Goal: Information Seeking & Learning: Check status

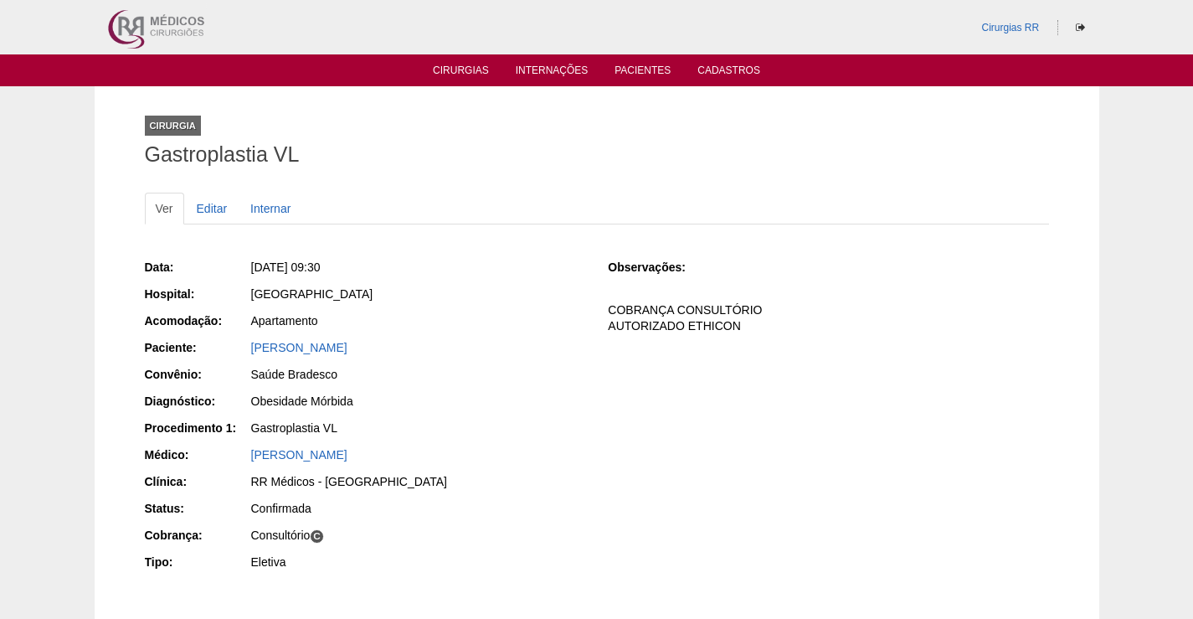
click at [445, 305] on div "Brasil" at bounding box center [418, 296] width 336 height 21
drag, startPoint x: 432, startPoint y: 354, endPoint x: 230, endPoint y: 347, distance: 201.9
click at [230, 347] on div "Paciente: JOYCE DOS SANTOS ALVES" at bounding box center [365, 349] width 440 height 21
copy div "Paciente: JOYCE DOS SANTOS ALVES"
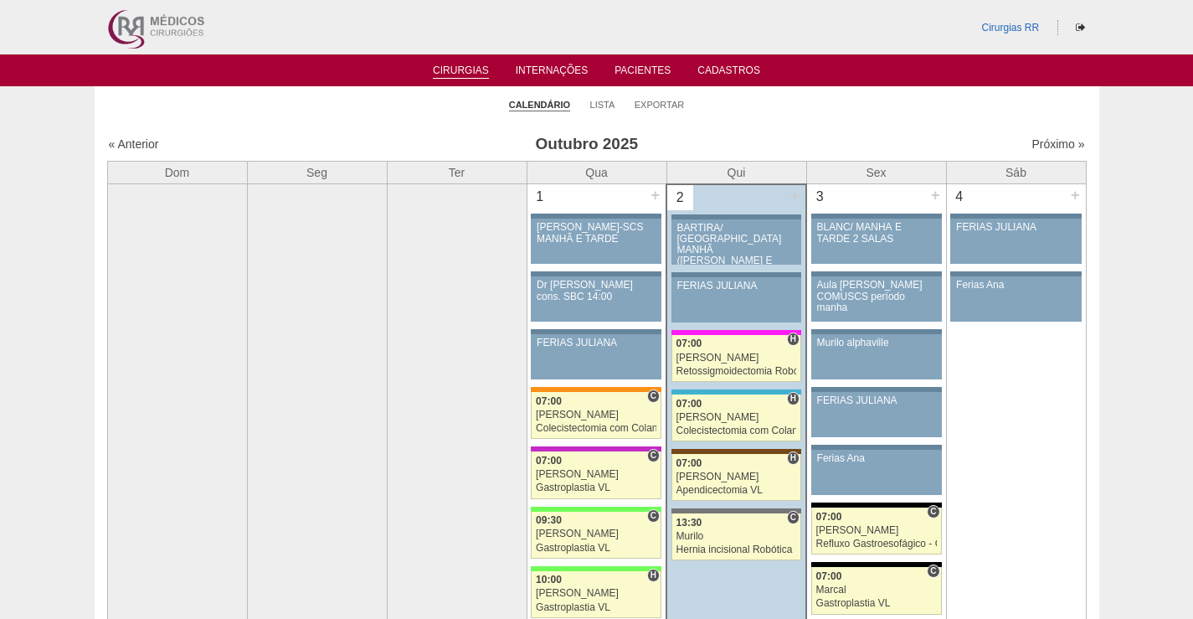
scroll to position [162, 0]
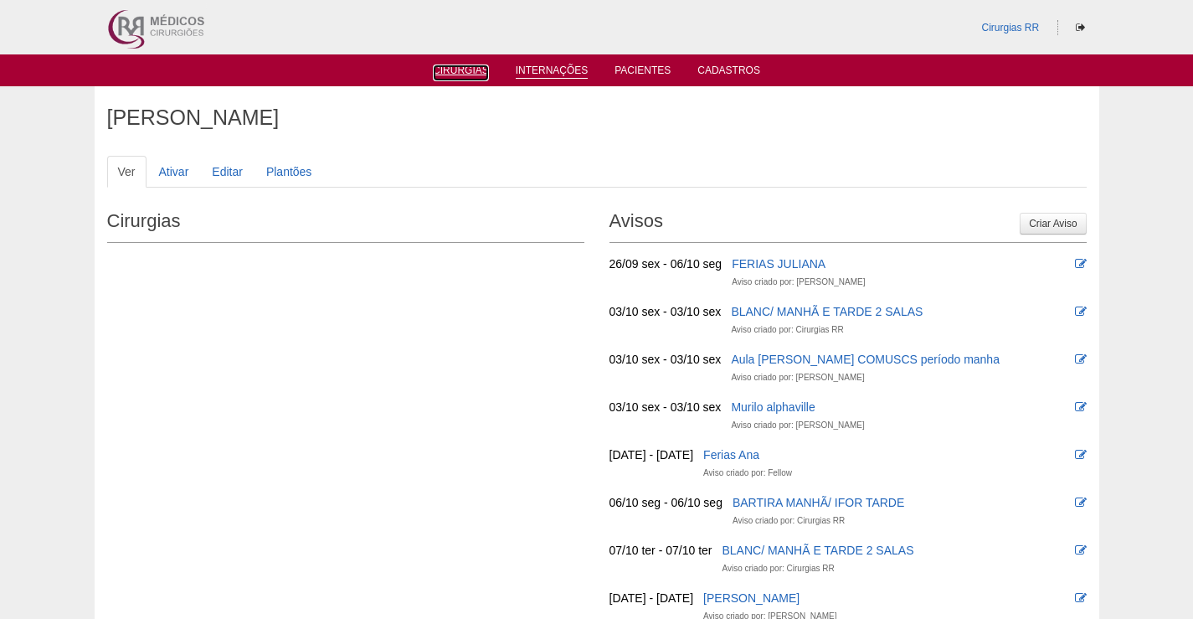
drag, startPoint x: 468, startPoint y: 74, endPoint x: 558, endPoint y: 76, distance: 90.5
click at [469, 75] on link "Cirurgias" at bounding box center [461, 72] width 56 height 17
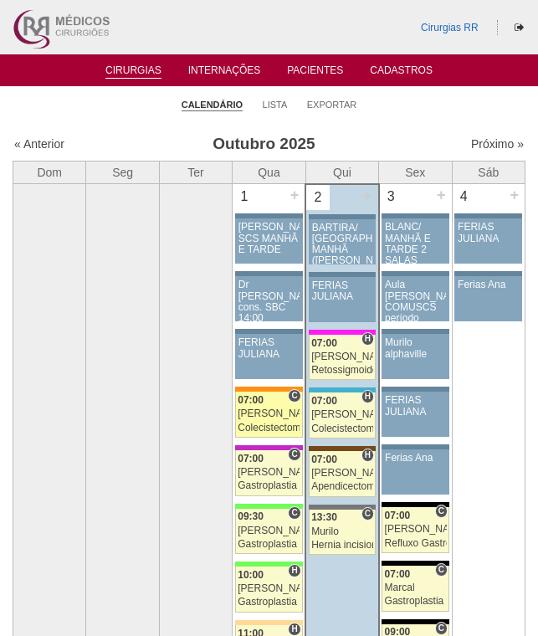
click at [285, 403] on div "07:00" at bounding box center [269, 400] width 62 height 11
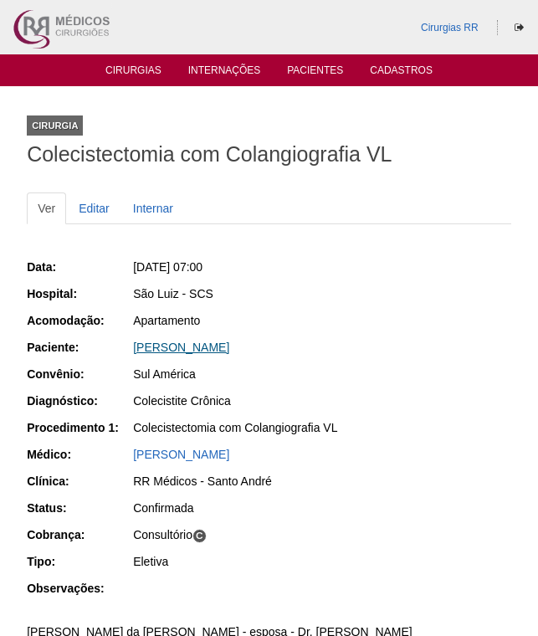
click at [229, 347] on link "REBECCA DE MELO OLIVEIRA BEZERRA" at bounding box center [181, 347] width 96 height 13
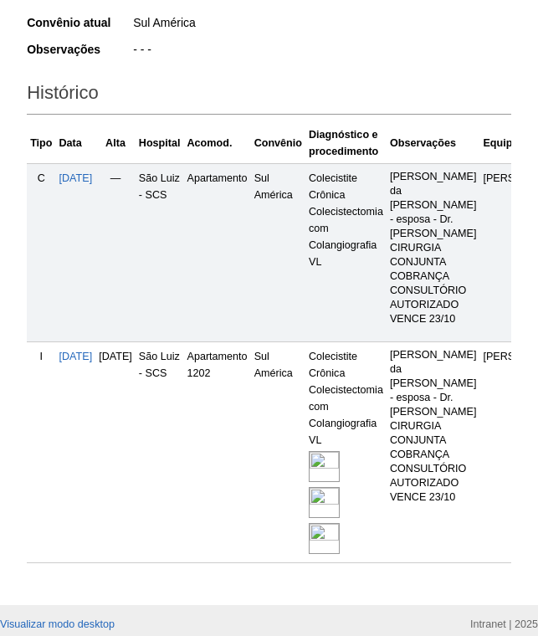
scroll to position [419, 0]
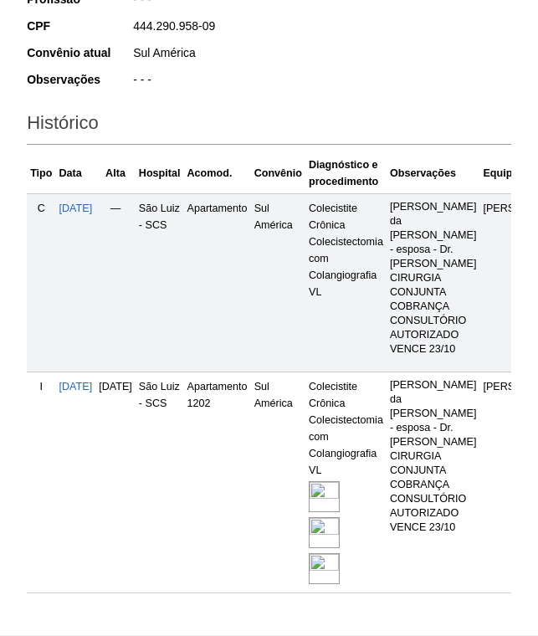
click at [340, 517] on img at bounding box center [324, 532] width 31 height 31
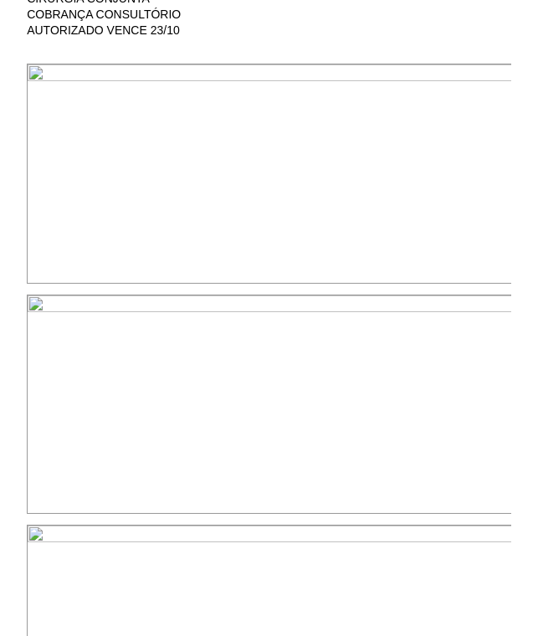
scroll to position [754, 0]
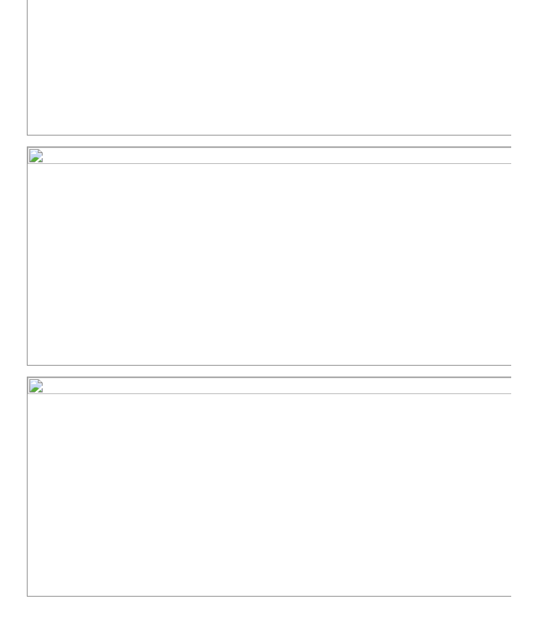
click at [463, 300] on img at bounding box center [270, 257] width 486 height 220
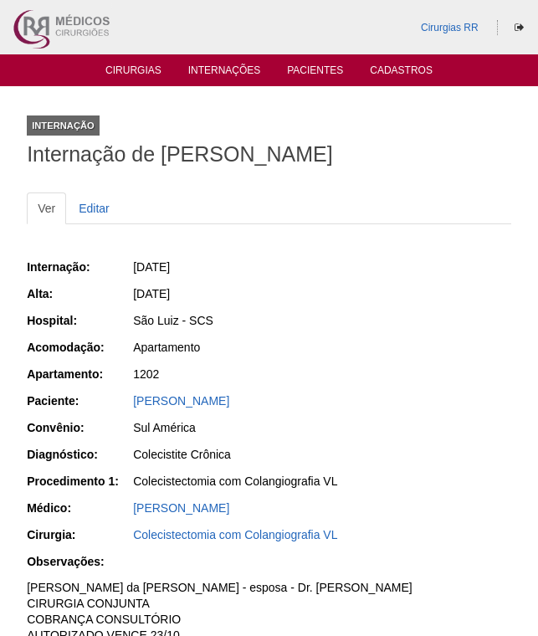
scroll to position [754, 0]
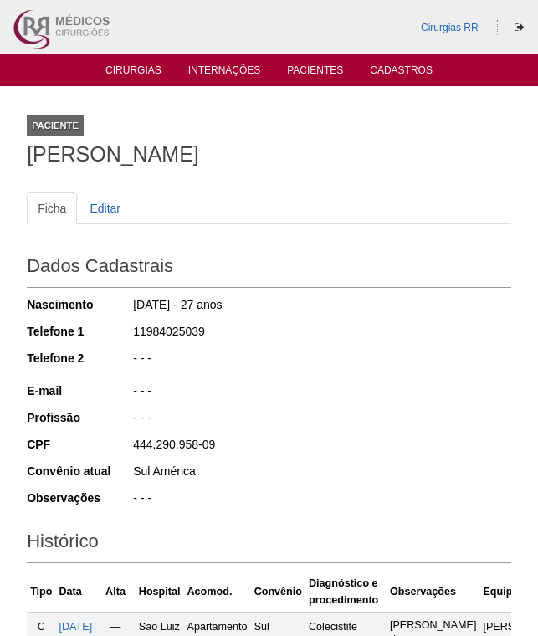
scroll to position [417, 0]
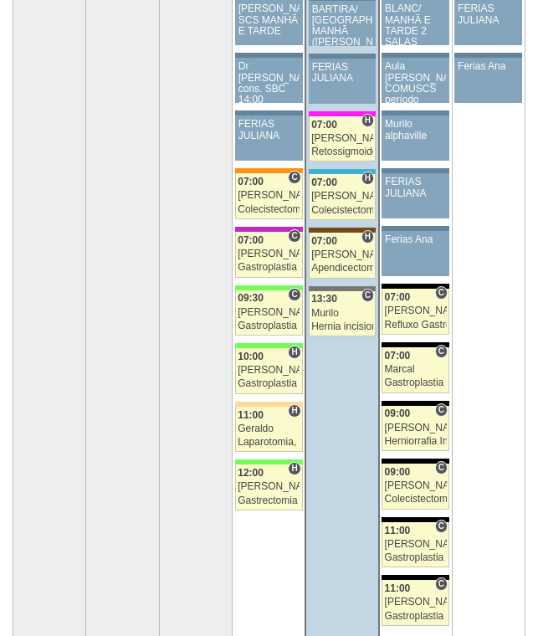
scroll to position [251, 0]
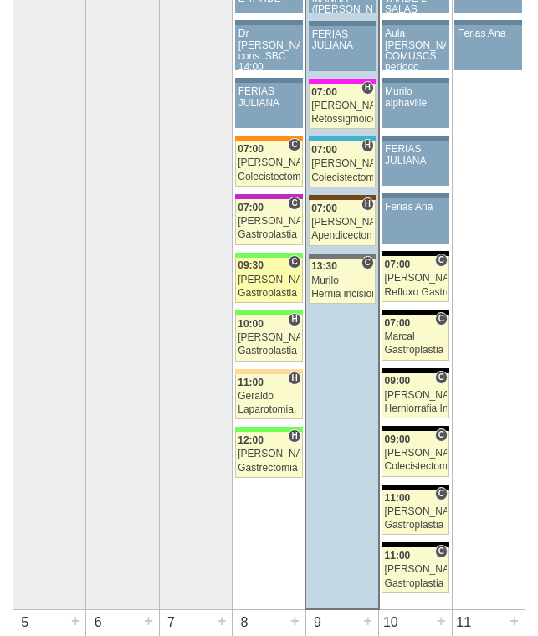
click at [275, 281] on div "[PERSON_NAME]" at bounding box center [269, 280] width 62 height 11
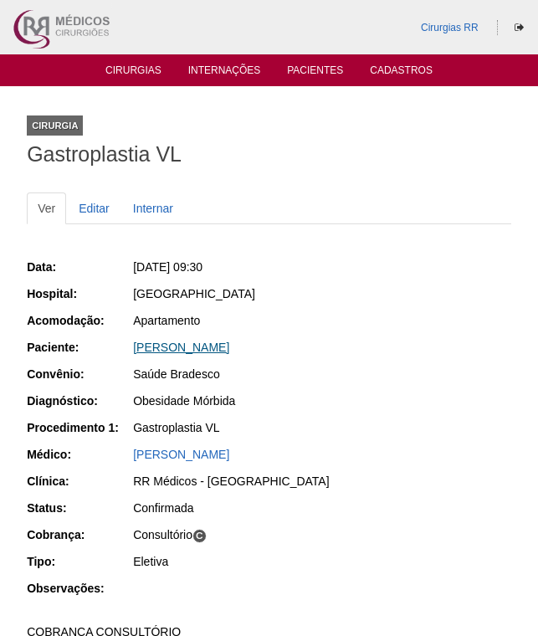
click at [216, 347] on link "[PERSON_NAME]" at bounding box center [181, 347] width 96 height 13
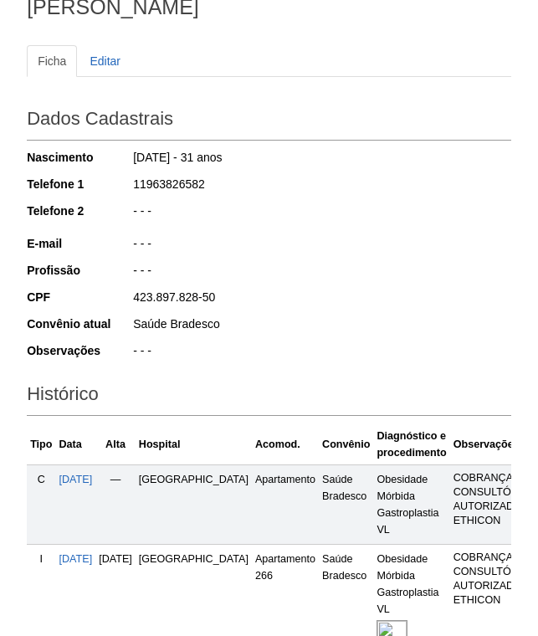
scroll to position [335, 0]
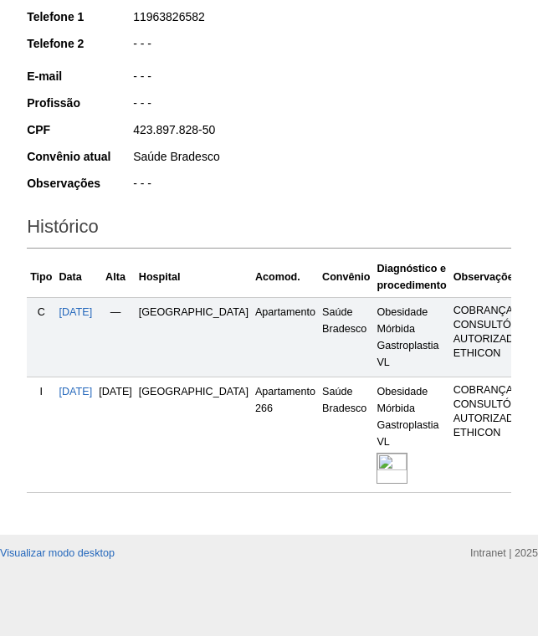
click at [377, 478] on img at bounding box center [392, 468] width 31 height 31
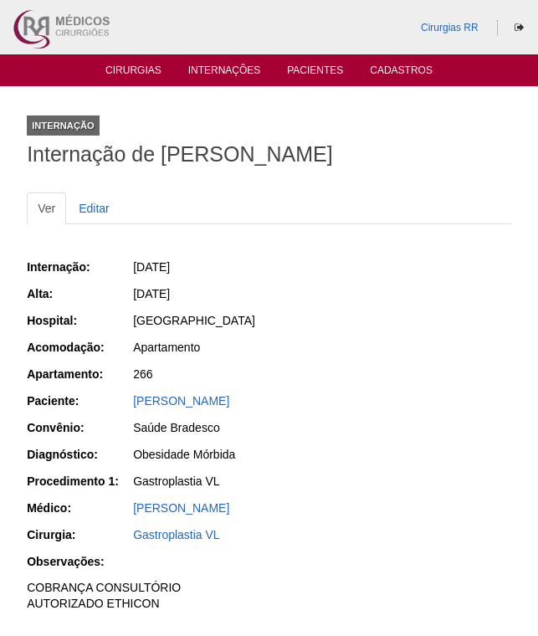
scroll to position [335, 0]
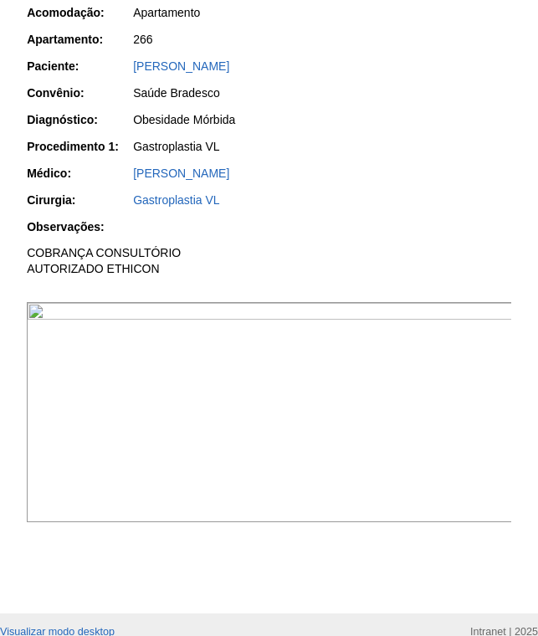
click at [356, 469] on img at bounding box center [270, 412] width 486 height 220
